Goal: Use online tool/utility: Utilize a website feature to perform a specific function

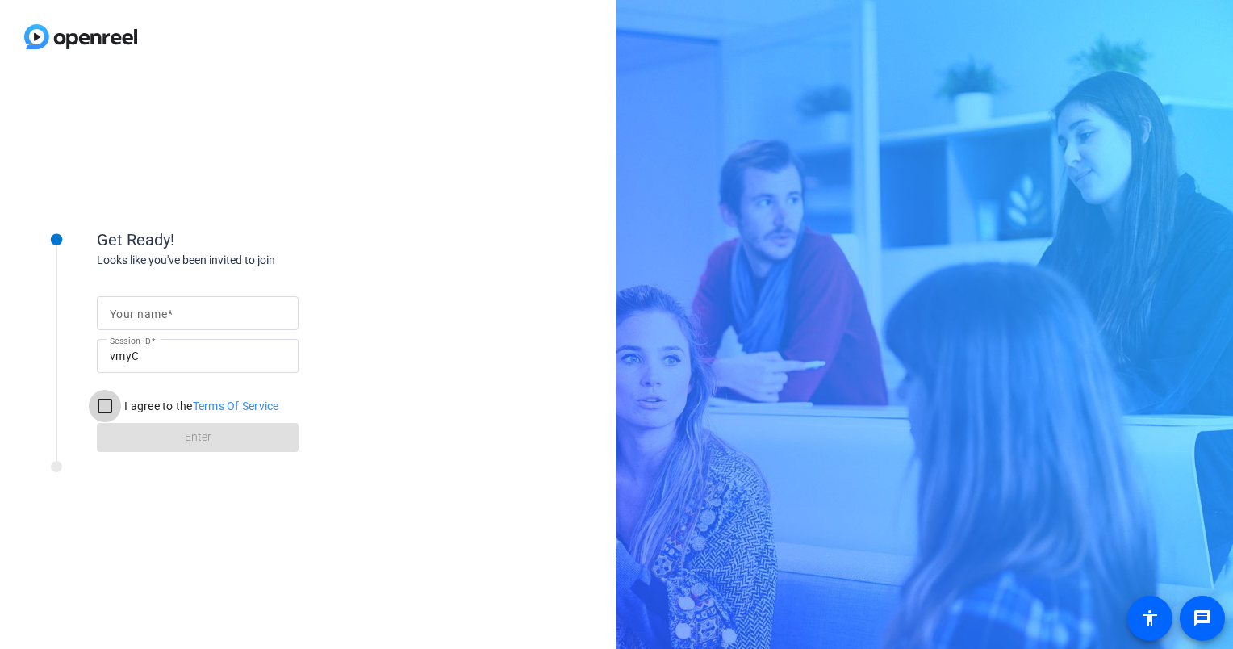
click at [107, 411] on input "I agree to the Terms Of Service" at bounding box center [105, 406] width 32 height 32
checkbox input "true"
click at [207, 441] on form "Your name Session ID vmyC I agree to the Terms Of Service Enter" at bounding box center [198, 369] width 202 height 165
click at [158, 316] on mat-label "Your name" at bounding box center [138, 313] width 57 height 13
click at [158, 316] on input "Your name" at bounding box center [198, 312] width 176 height 19
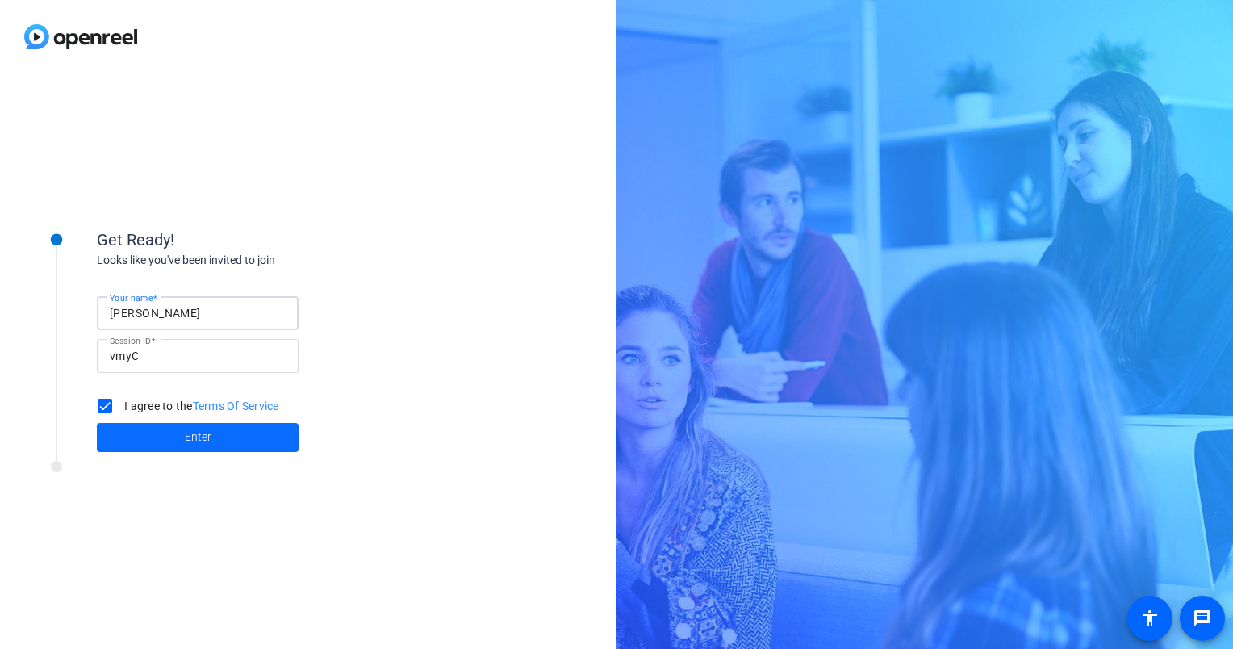
type input "Joe Mallee"
click at [197, 437] on span "Enter" at bounding box center [198, 436] width 27 height 17
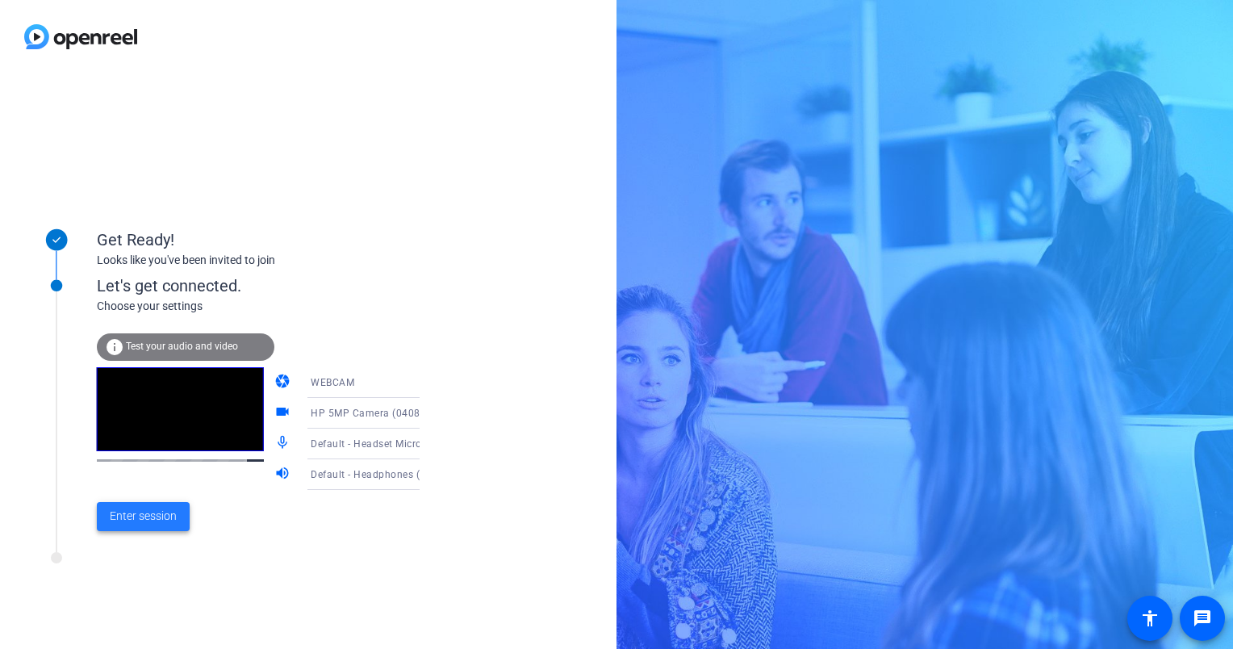
click at [145, 520] on span "Enter session" at bounding box center [143, 516] width 67 height 17
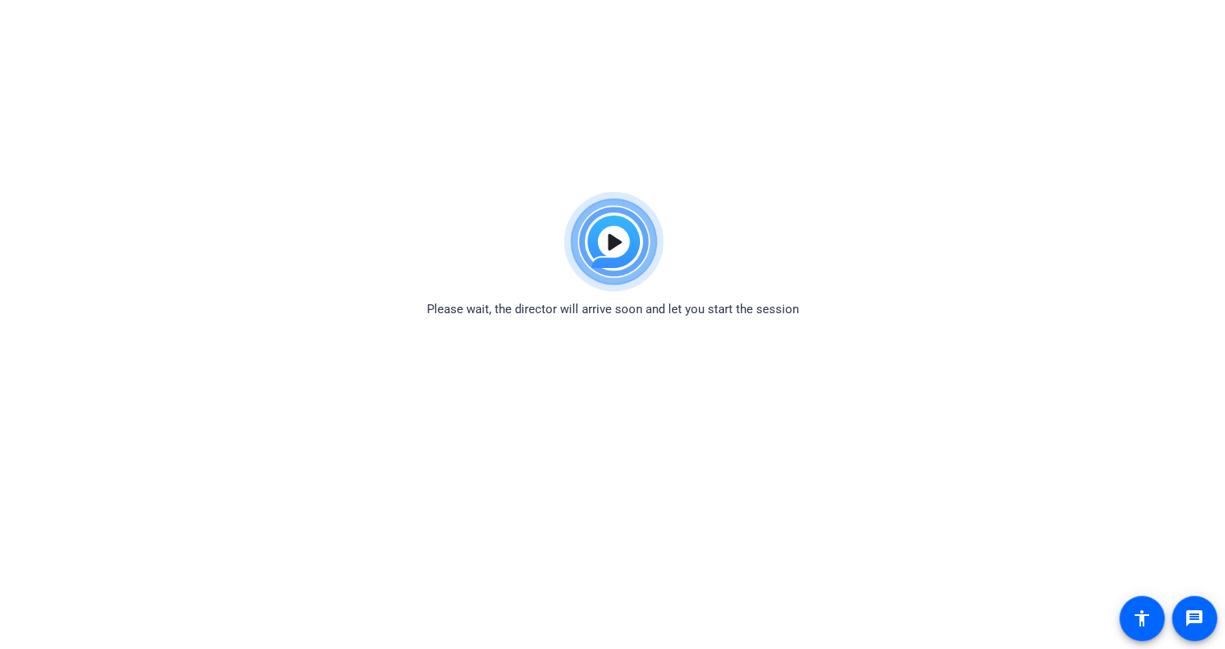
click at [746, 186] on div "Please wait, the director will arrive soon and let you start the session" at bounding box center [612, 251] width 1225 height 135
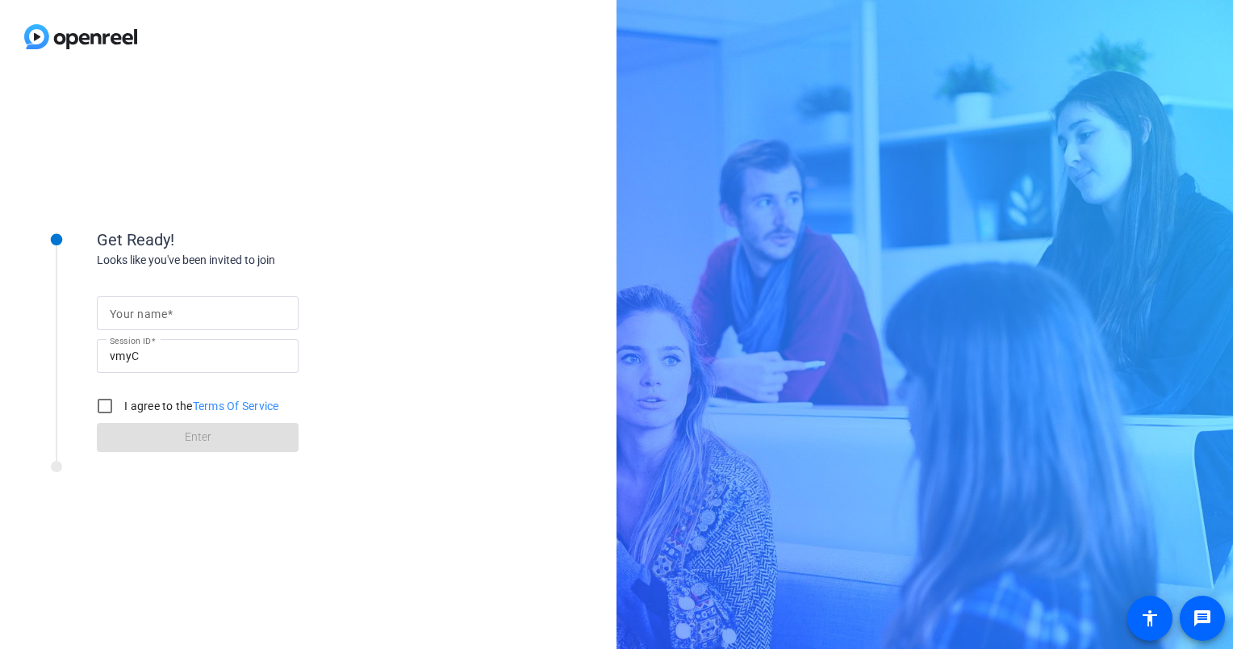
click at [222, 320] on input "Your name" at bounding box center [198, 312] width 176 height 19
type input "[PERSON_NAME]"
click at [397, 216] on div "Get Ready! Looks like you've been invited to join Your name [PERSON_NAME] Sessi…" at bounding box center [258, 325] width 323 height 253
click at [109, 403] on input "I agree to the Terms Of Service" at bounding box center [105, 406] width 32 height 32
checkbox input "true"
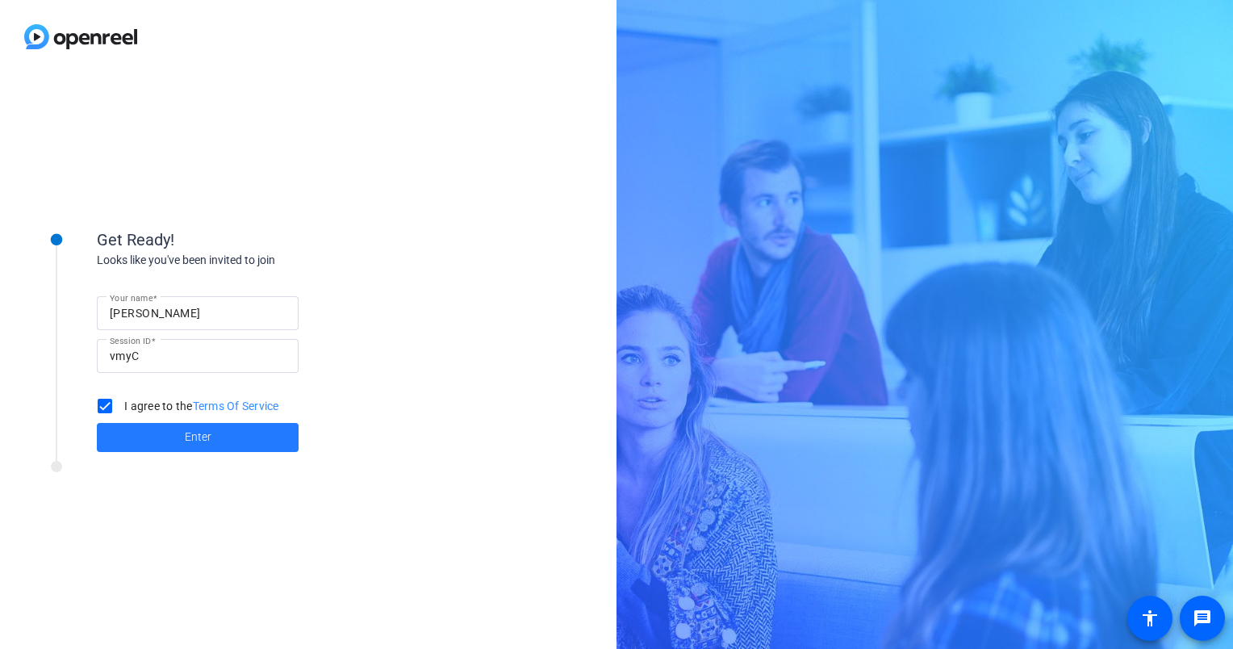
click at [158, 433] on span at bounding box center [198, 437] width 202 height 39
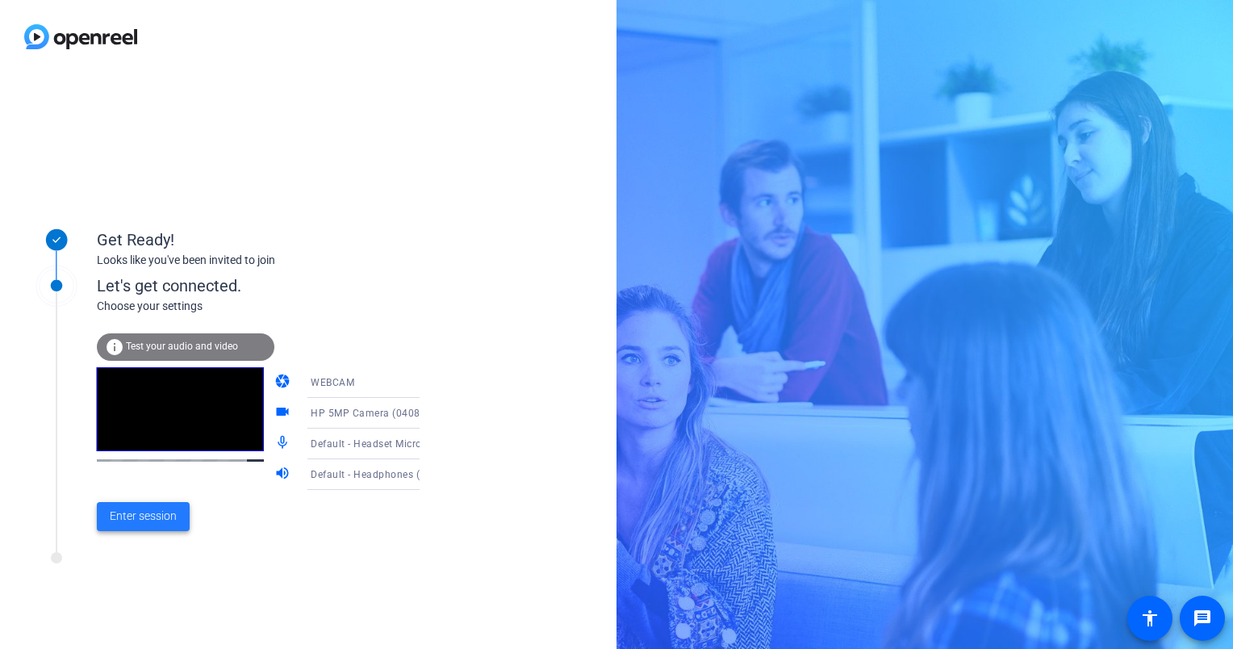
click at [140, 524] on span "Enter session" at bounding box center [143, 516] width 67 height 17
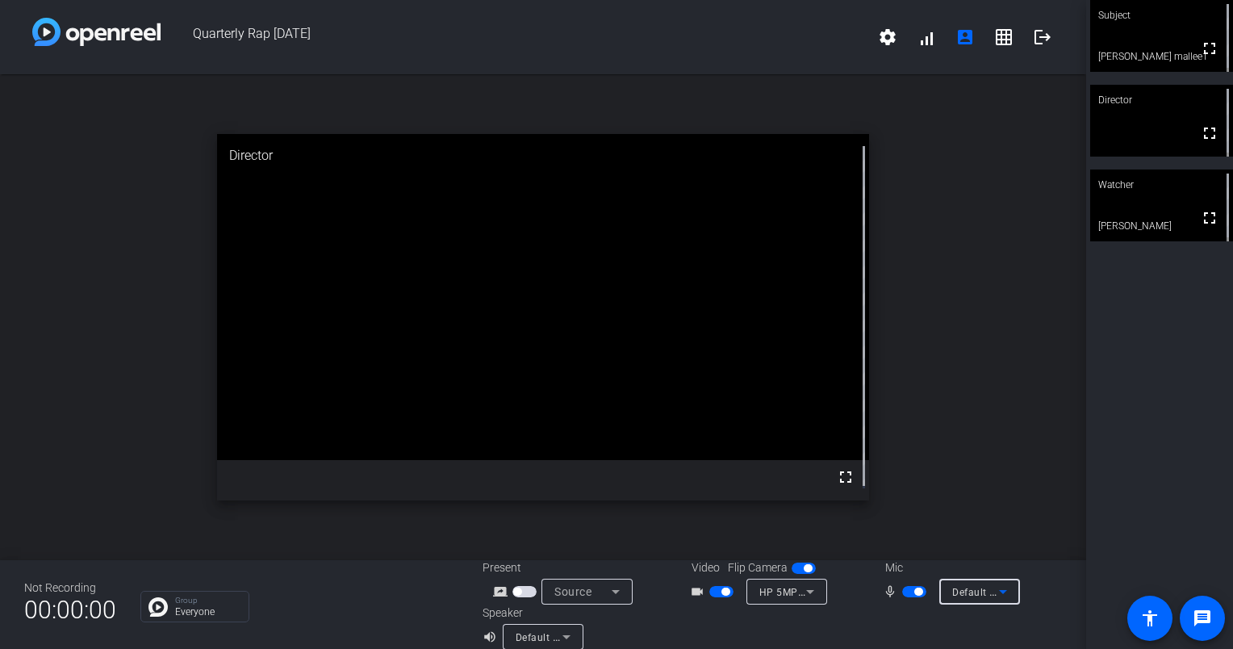
click at [1001, 594] on icon at bounding box center [1002, 591] width 19 height 19
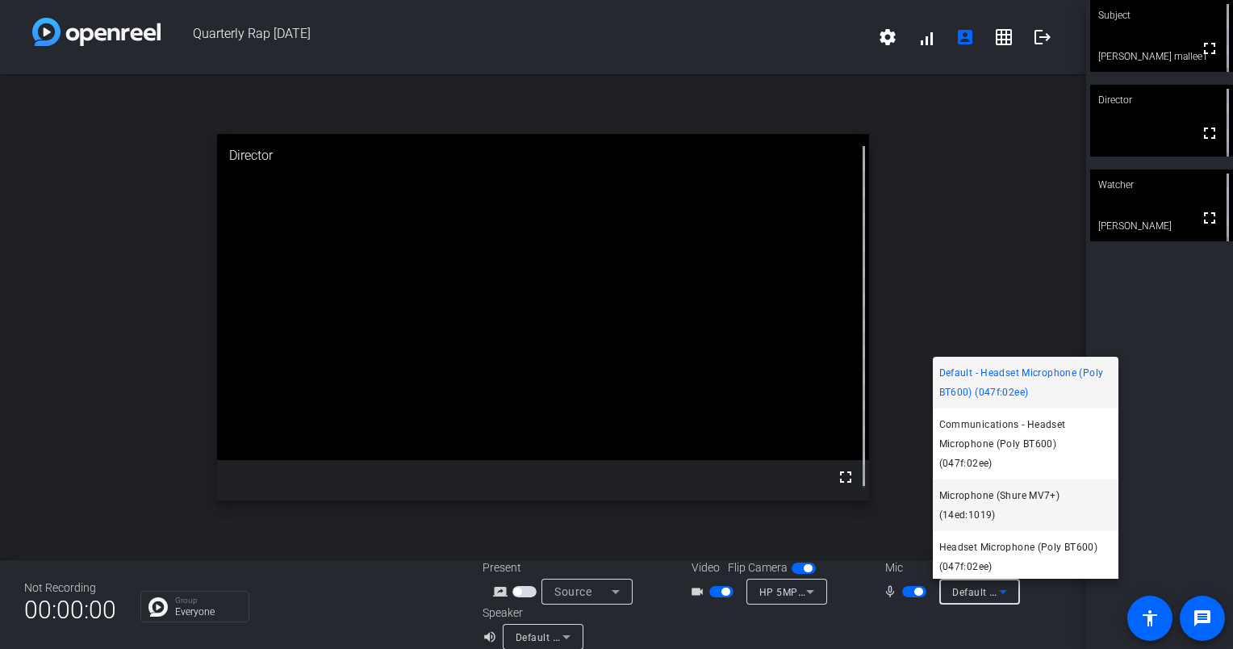
click at [982, 501] on span "Microphone (Shure MV7+) (14ed:1019)" at bounding box center [1025, 505] width 173 height 39
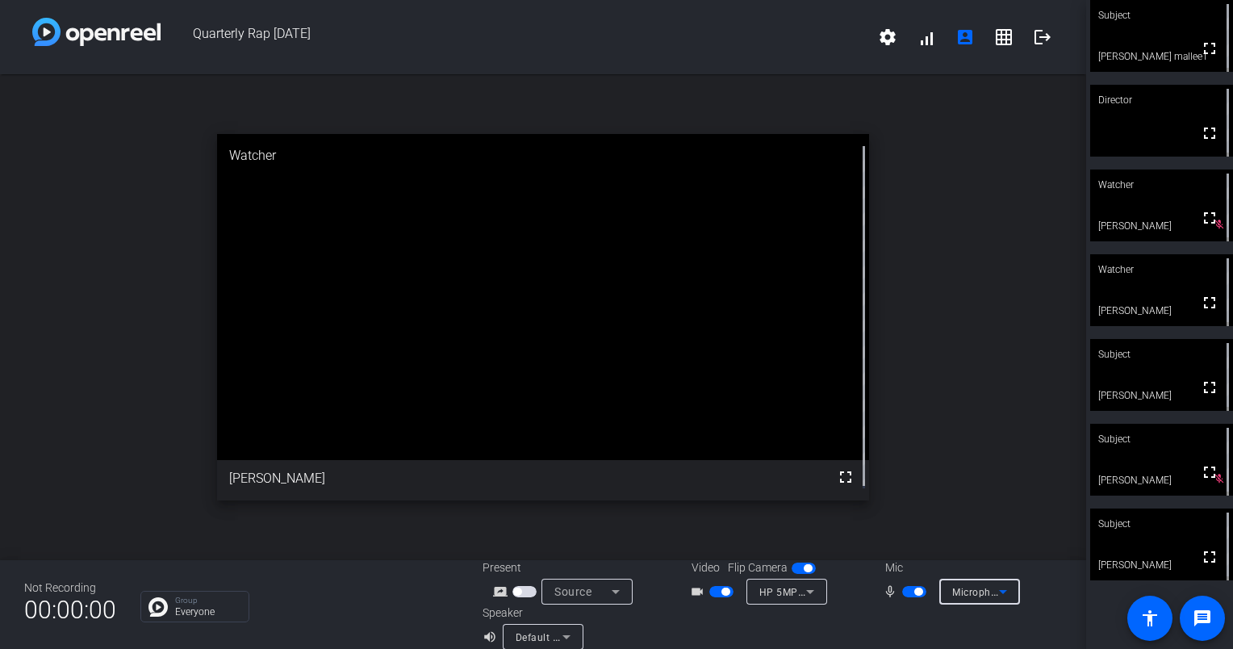
click at [563, 636] on icon at bounding box center [566, 637] width 8 height 4
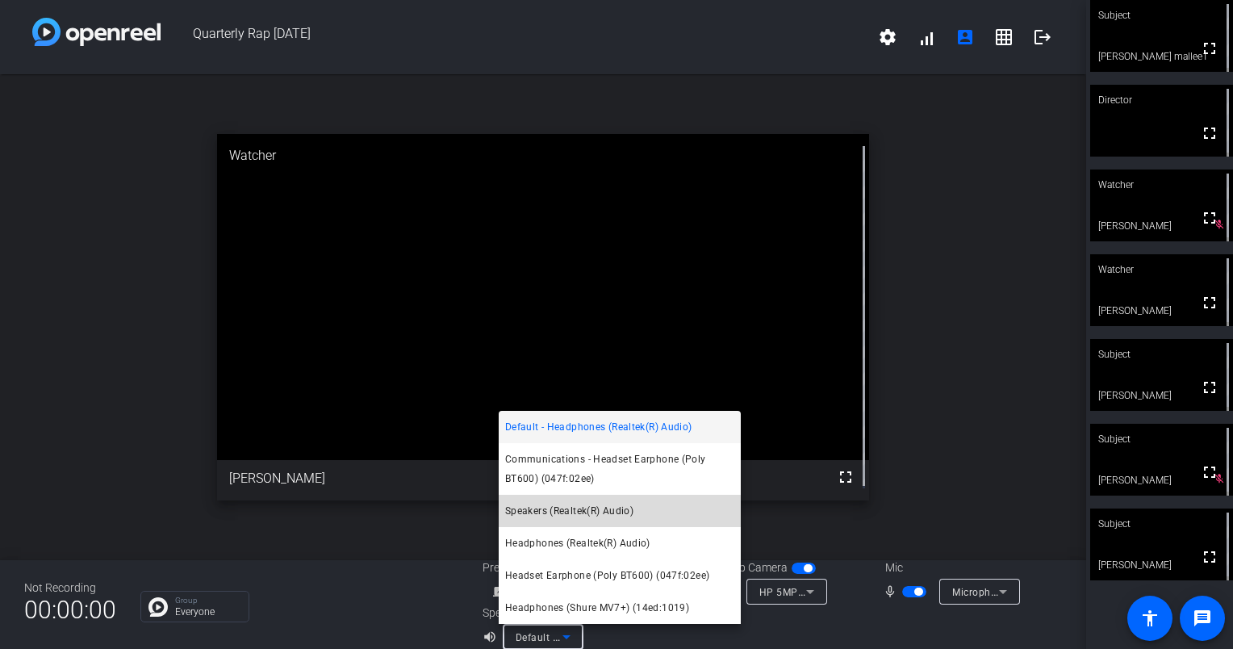
click at [582, 512] on span "Speakers (Realtek(R) Audio)" at bounding box center [569, 510] width 128 height 19
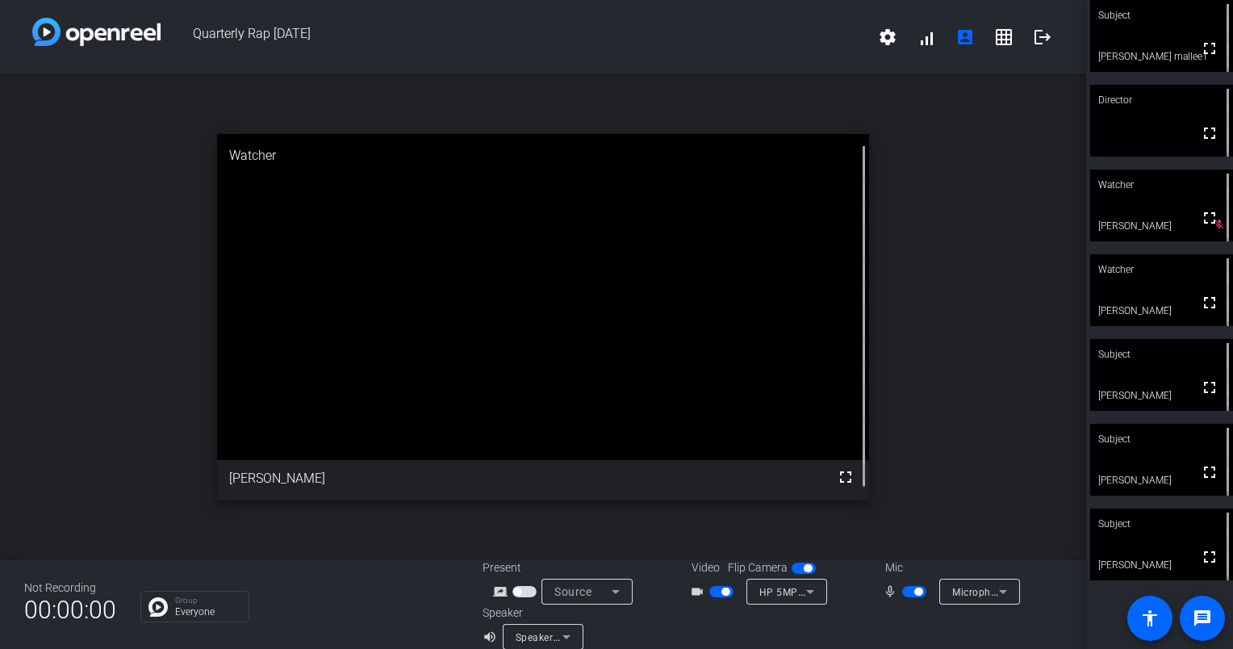
click at [974, 87] on div "open_in_new Watcher fullscreen [PERSON_NAME]" at bounding box center [543, 317] width 1086 height 486
